Goal: Entertainment & Leisure: Browse casually

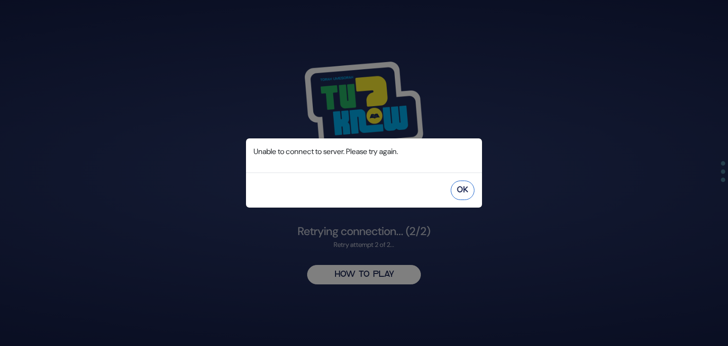
click at [469, 193] on button "OK" at bounding box center [463, 190] width 24 height 19
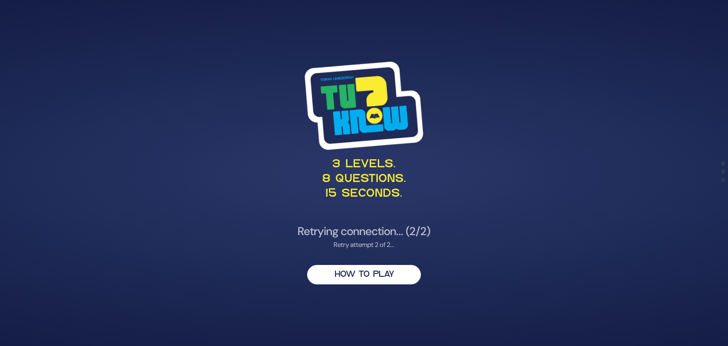
drag, startPoint x: 330, startPoint y: 249, endPoint x: 403, endPoint y: 244, distance: 72.7
click at [403, 244] on div "Retry attempt 2 of 2..." at bounding box center [364, 245] width 463 height 10
drag, startPoint x: 300, startPoint y: 224, endPoint x: 439, endPoint y: 226, distance: 139.0
click at [439, 226] on h4 "Retrying connection... (2/2)" at bounding box center [364, 232] width 463 height 14
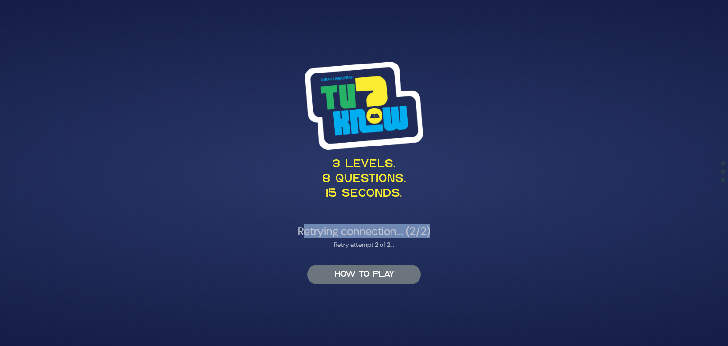
click at [351, 273] on button "HOW TO PLAY" at bounding box center [364, 274] width 114 height 19
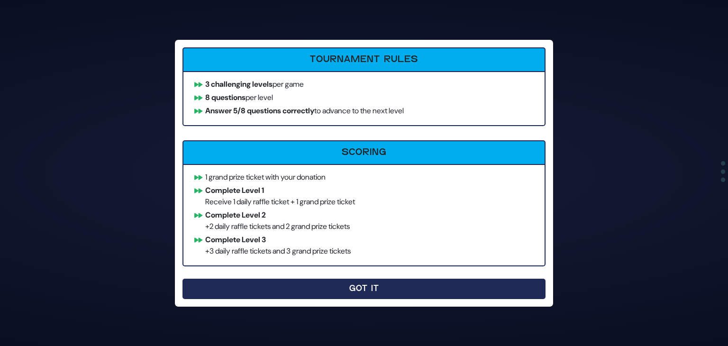
click at [355, 284] on button "Got It" at bounding box center [364, 289] width 363 height 20
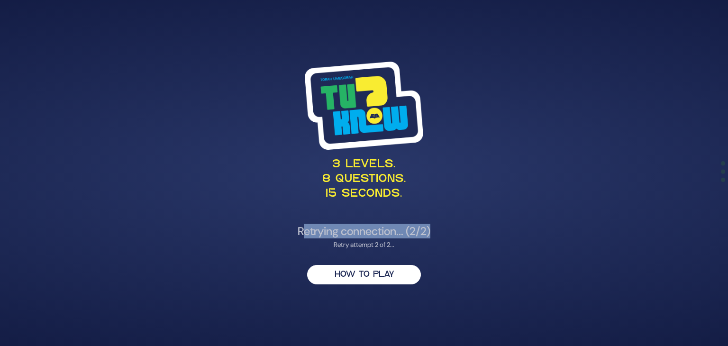
click at [363, 228] on h4 "Retrying connection... (2/2)" at bounding box center [364, 232] width 463 height 14
click at [372, 102] on img at bounding box center [364, 106] width 119 height 88
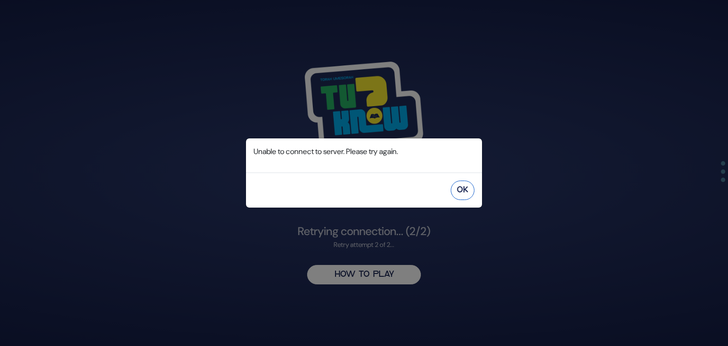
click at [463, 184] on button "OK" at bounding box center [463, 190] width 24 height 19
